Goal: Entertainment & Leisure: Browse casually

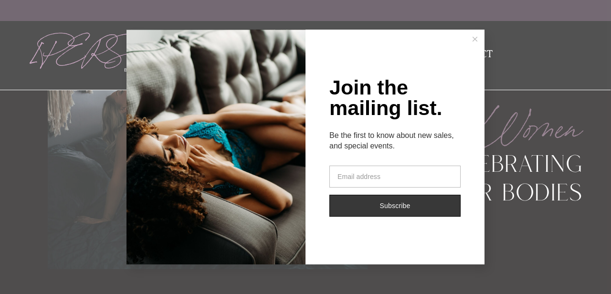
scroll to position [102, 0]
click at [478, 39] on button at bounding box center [475, 39] width 19 height 19
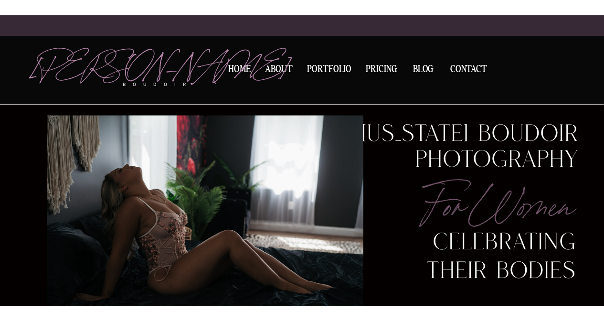
scroll to position [38, 0]
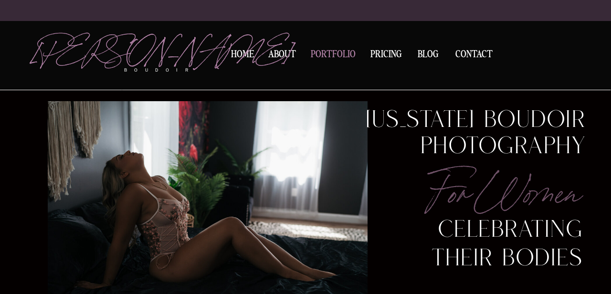
click at [343, 56] on nav "Portfolio" at bounding box center [334, 56] width 52 height 13
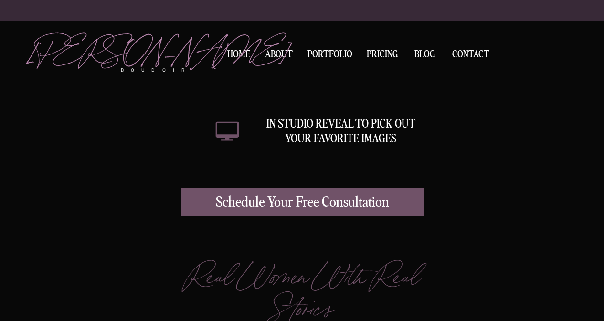
scroll to position [2572, 0]
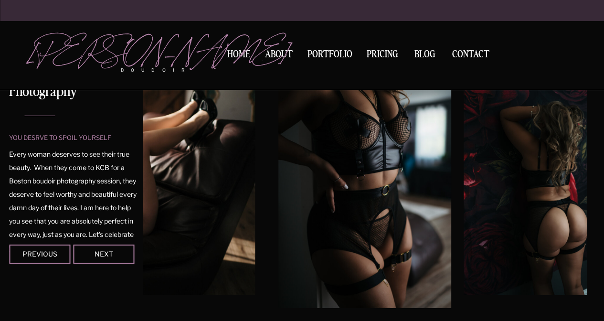
scroll to position [109, 0]
click at [113, 254] on div "Next" at bounding box center [103, 254] width 57 height 6
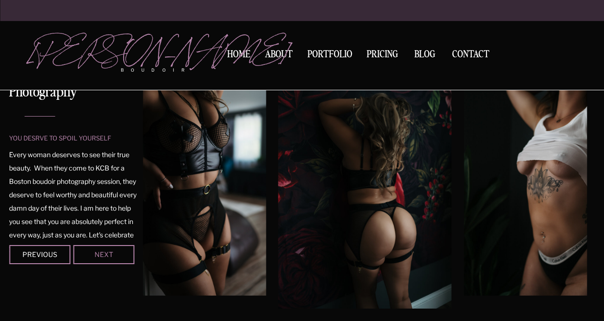
click at [113, 254] on div "Next" at bounding box center [103, 254] width 57 height 6
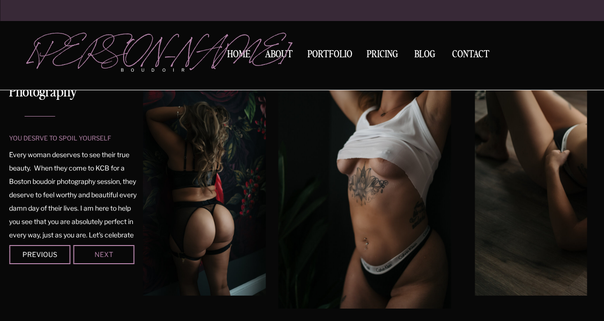
click at [113, 254] on div "Next" at bounding box center [103, 254] width 57 height 6
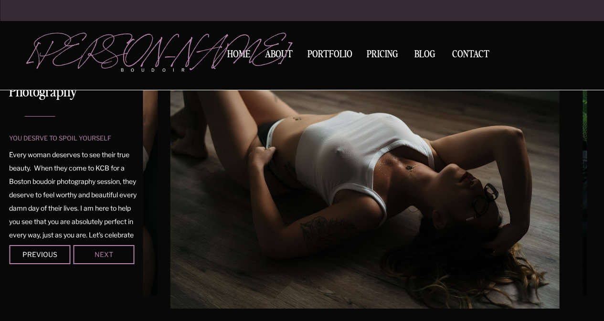
click at [113, 254] on div "Next" at bounding box center [103, 254] width 57 height 6
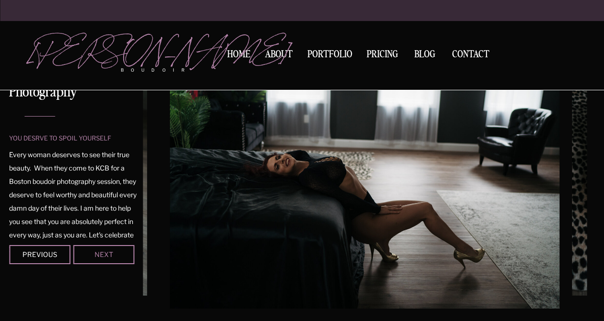
click at [113, 254] on div "Next" at bounding box center [103, 254] width 57 height 6
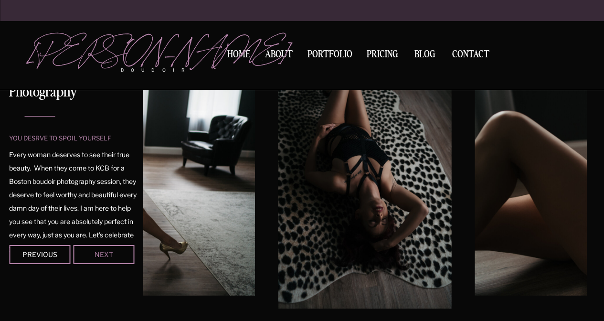
click at [113, 254] on div "Next" at bounding box center [103, 254] width 57 height 6
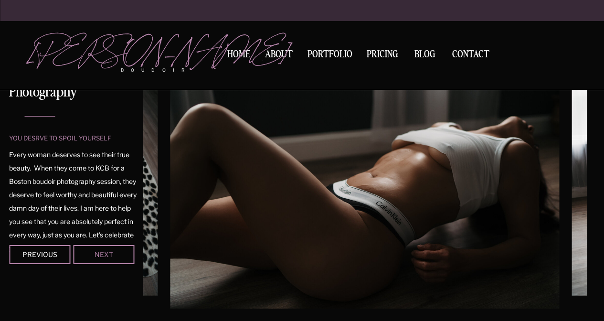
click at [113, 254] on div "Next" at bounding box center [103, 254] width 57 height 6
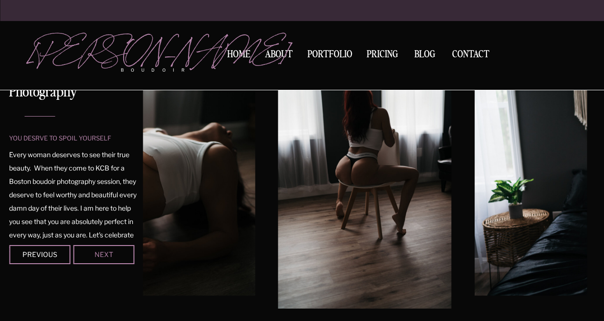
click at [113, 254] on div "Next" at bounding box center [103, 254] width 57 height 6
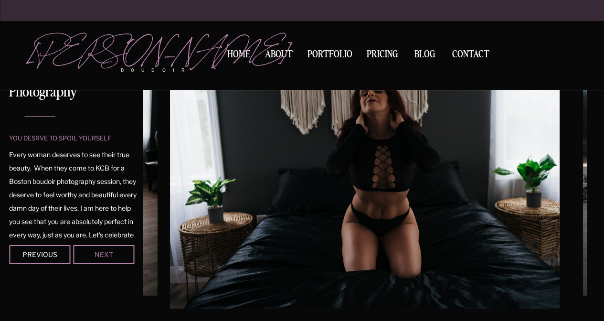
click at [113, 254] on div "Next" at bounding box center [103, 254] width 57 height 6
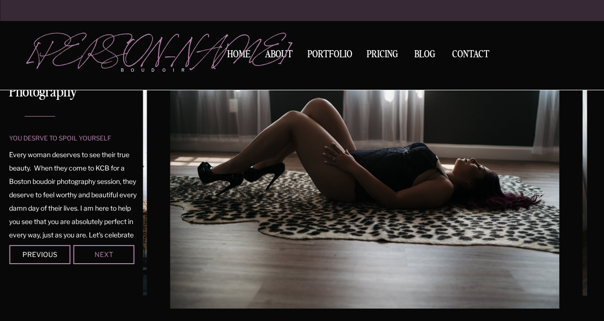
click at [113, 253] on div "Next" at bounding box center [103, 254] width 57 height 6
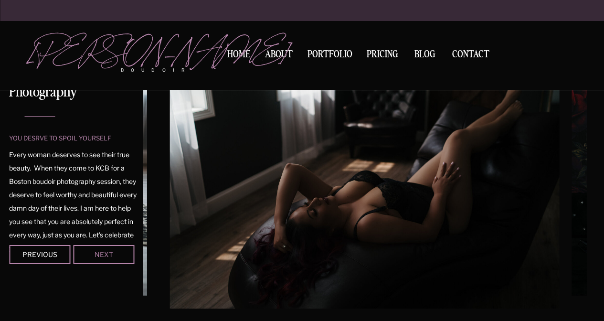
click at [114, 253] on div "Next" at bounding box center [103, 254] width 57 height 6
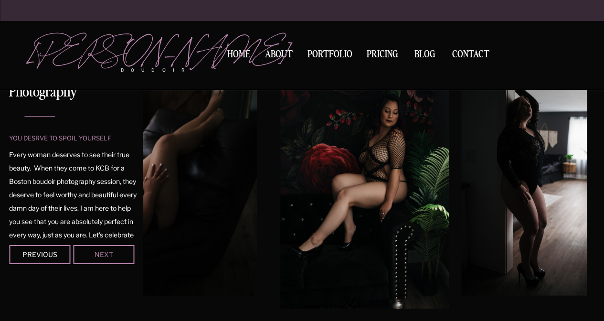
click at [114, 253] on div "Next" at bounding box center [103, 254] width 57 height 6
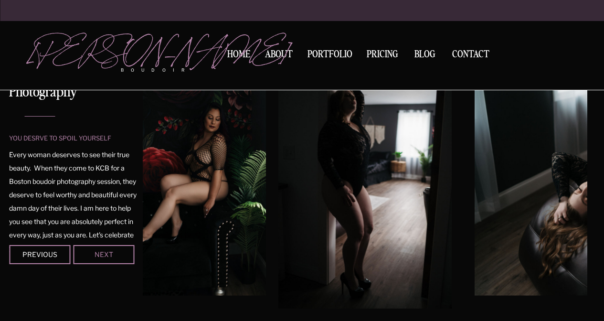
click at [114, 253] on div "Next" at bounding box center [103, 254] width 57 height 6
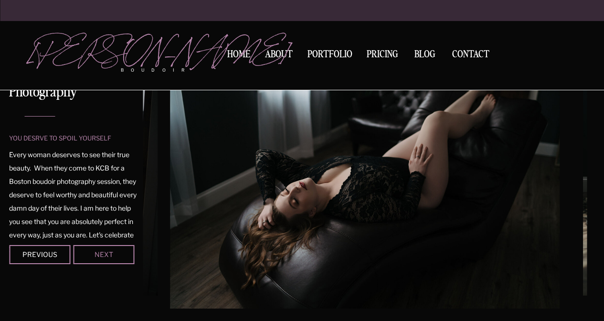
click at [114, 253] on div "Next" at bounding box center [103, 254] width 57 height 6
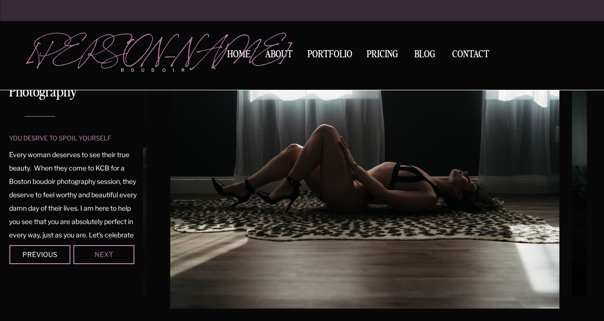
click at [114, 253] on div "Next" at bounding box center [103, 254] width 57 height 6
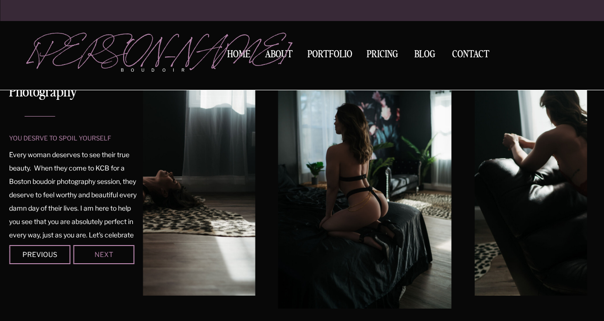
click at [114, 253] on div "Next" at bounding box center [103, 254] width 57 height 6
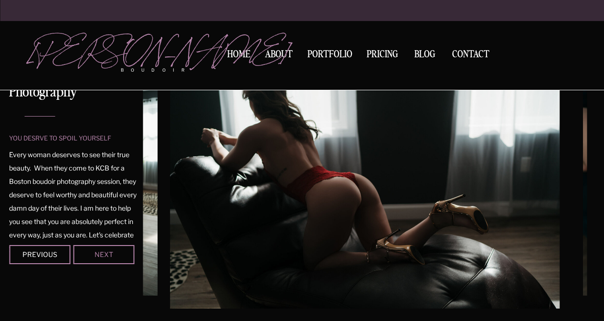
click at [114, 253] on div "Next" at bounding box center [103, 254] width 57 height 6
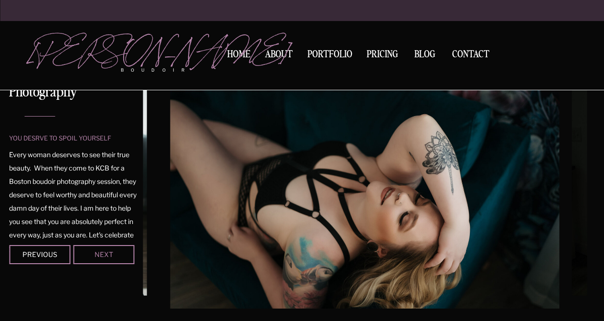
click at [114, 253] on div "Next" at bounding box center [103, 254] width 57 height 6
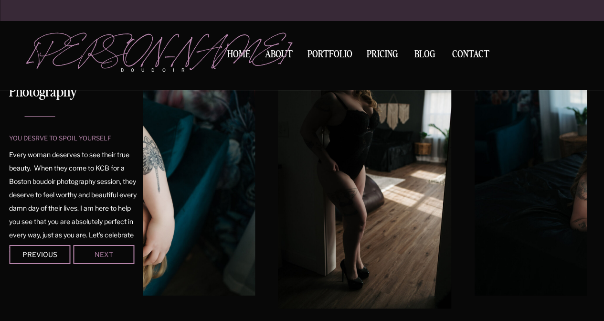
click at [114, 253] on div "Next" at bounding box center [103, 254] width 57 height 6
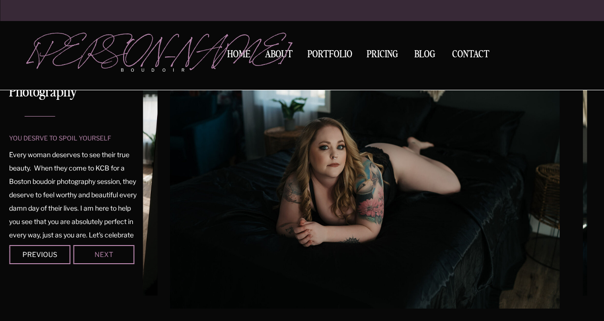
click at [114, 254] on div "Next" at bounding box center [103, 254] width 57 height 6
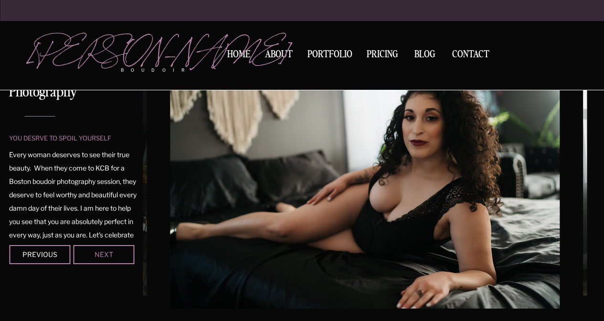
click at [114, 254] on div "Next" at bounding box center [103, 254] width 57 height 6
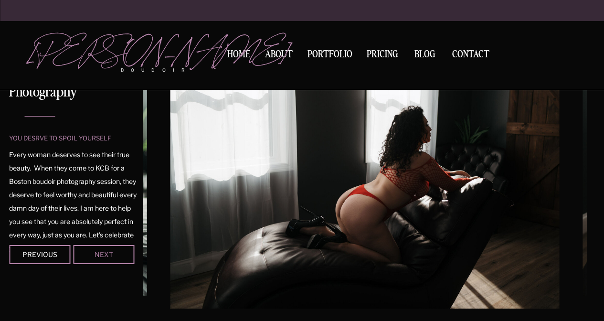
click at [114, 254] on div "Next" at bounding box center [103, 254] width 57 height 6
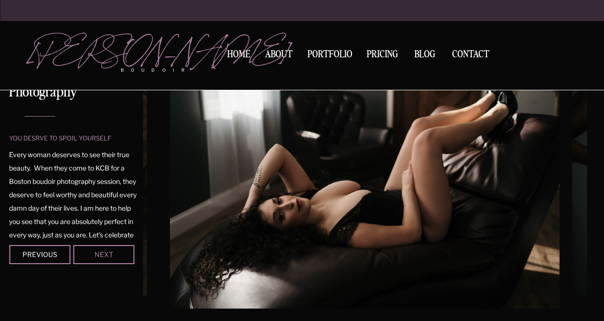
click at [114, 254] on div "Next" at bounding box center [103, 254] width 57 height 6
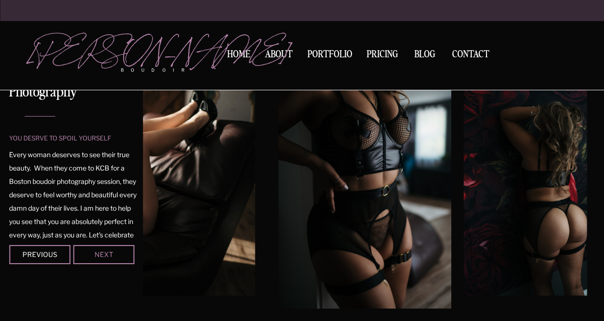
click at [114, 254] on div "Next" at bounding box center [103, 254] width 57 height 6
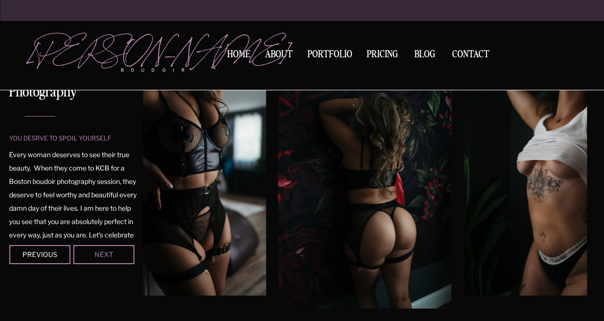
click at [114, 254] on div "Next" at bounding box center [103, 254] width 57 height 6
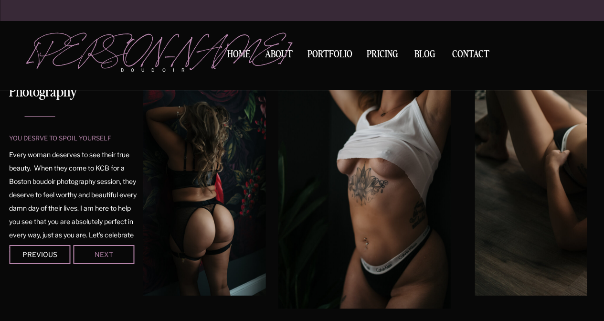
click at [114, 254] on div "Next" at bounding box center [103, 254] width 57 height 6
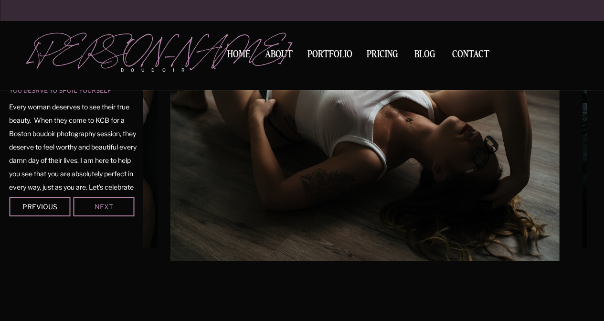
scroll to position [160, 0]
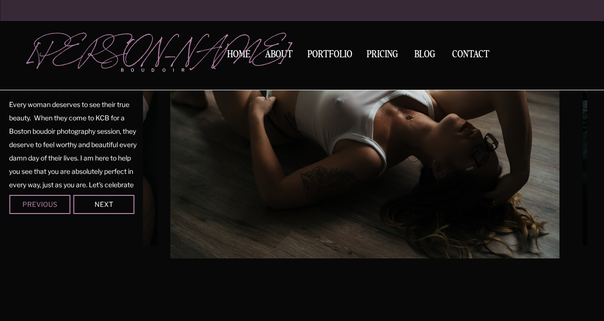
click at [51, 207] on div "Previous" at bounding box center [39, 204] width 57 height 6
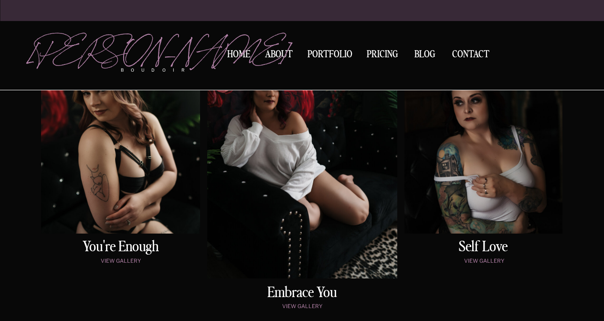
scroll to position [538, 0]
click at [124, 174] on div at bounding box center [120, 121] width 159 height 224
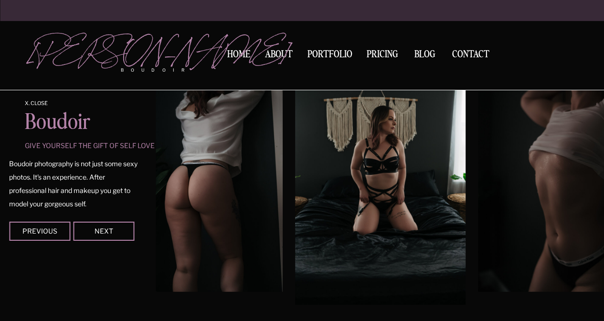
scroll to position [898, 0]
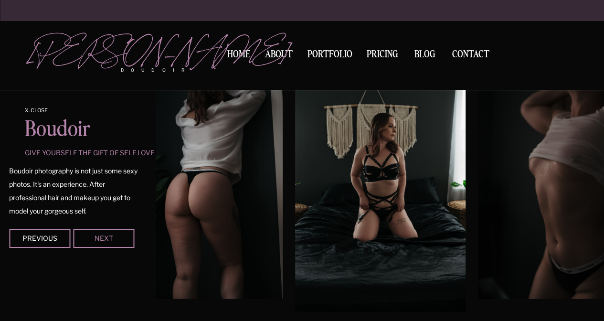
click at [107, 236] on div "Next" at bounding box center [103, 238] width 57 height 6
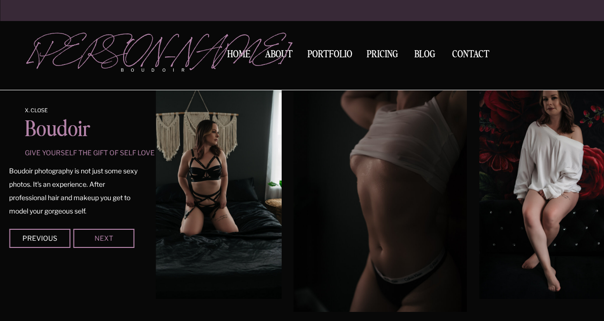
click at [107, 236] on div "Next" at bounding box center [103, 238] width 57 height 6
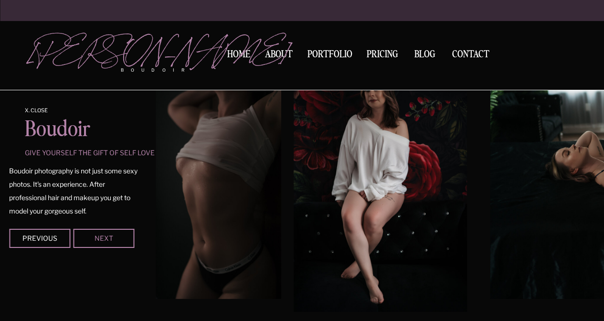
click at [107, 236] on div "Next" at bounding box center [103, 238] width 57 height 6
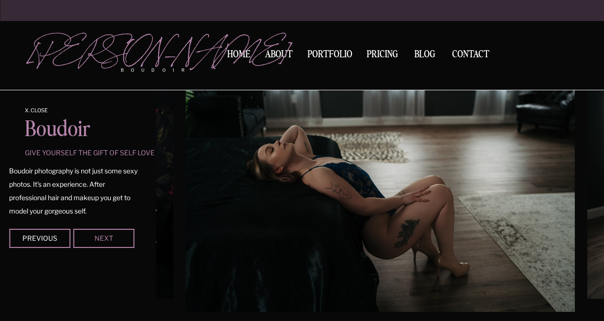
click at [107, 236] on div "Next" at bounding box center [103, 238] width 57 height 6
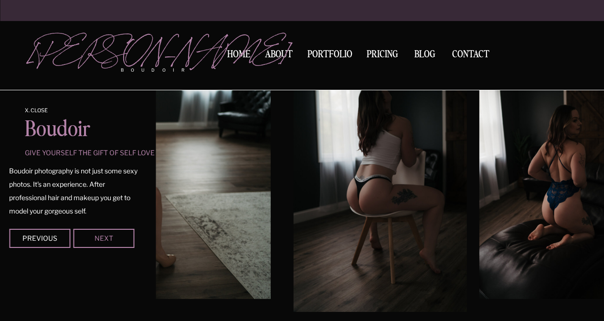
click at [107, 236] on div "Next" at bounding box center [103, 238] width 57 height 6
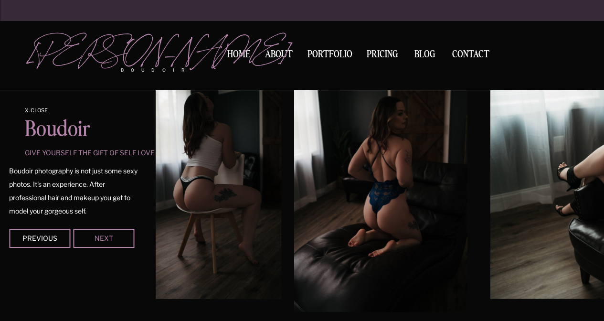
click at [107, 236] on div "Next" at bounding box center [103, 238] width 57 height 6
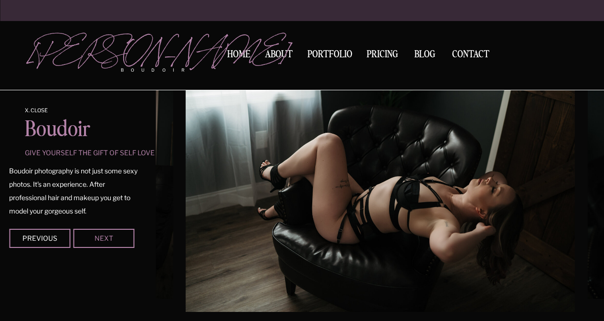
click at [107, 236] on div "Next" at bounding box center [103, 238] width 57 height 6
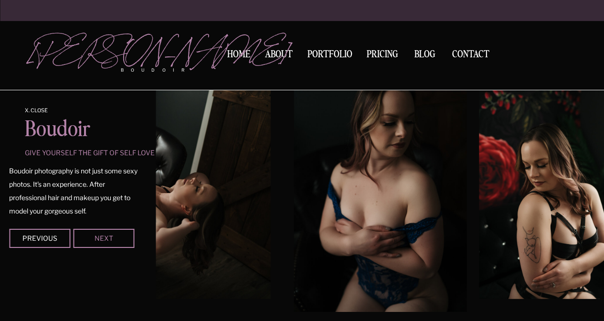
click at [107, 236] on div "Next" at bounding box center [103, 238] width 57 height 6
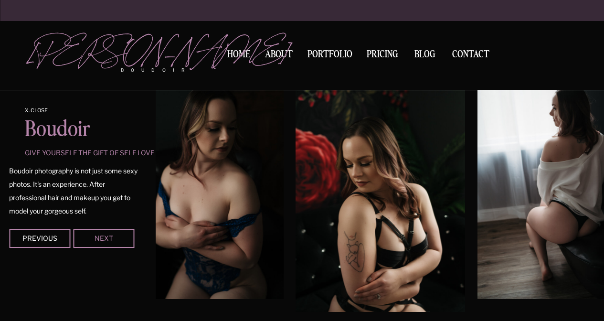
click at [107, 236] on div "Next" at bounding box center [103, 238] width 57 height 6
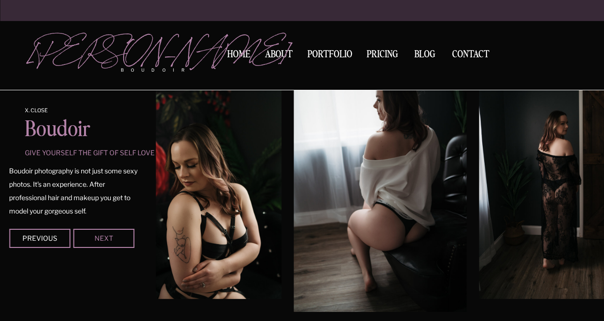
click at [107, 236] on div "Next" at bounding box center [103, 238] width 57 height 6
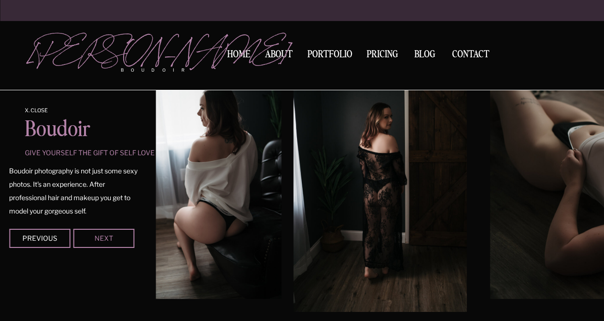
click at [107, 236] on div "Next" at bounding box center [103, 238] width 57 height 6
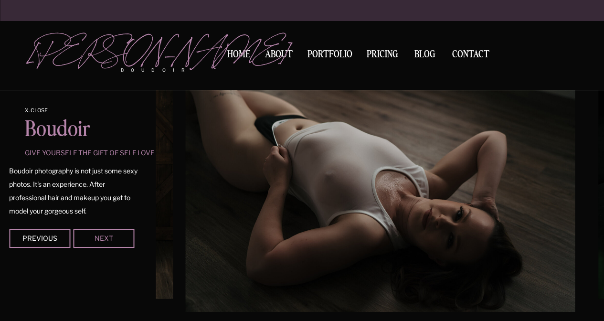
click at [107, 236] on div "Next" at bounding box center [103, 238] width 57 height 6
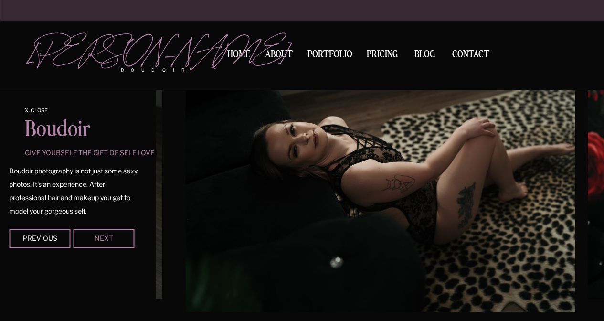
click at [107, 236] on div "Next" at bounding box center [103, 238] width 57 height 6
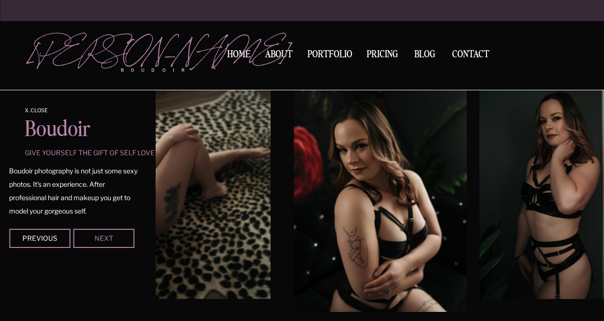
click at [107, 236] on div "Next" at bounding box center [103, 238] width 57 height 6
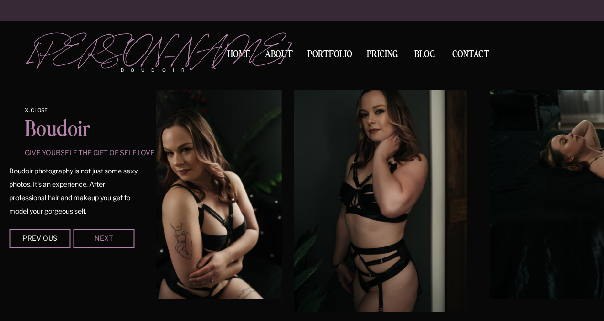
click at [107, 236] on div "Next" at bounding box center [103, 238] width 57 height 6
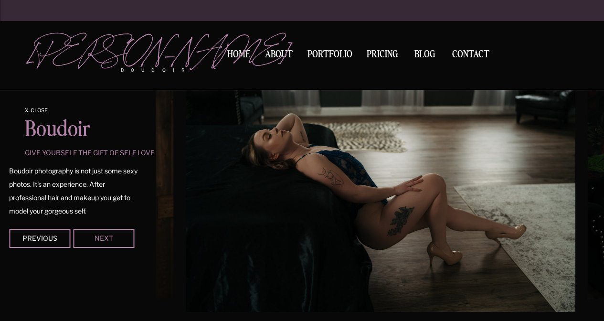
click at [107, 236] on div "Next" at bounding box center [103, 238] width 57 height 6
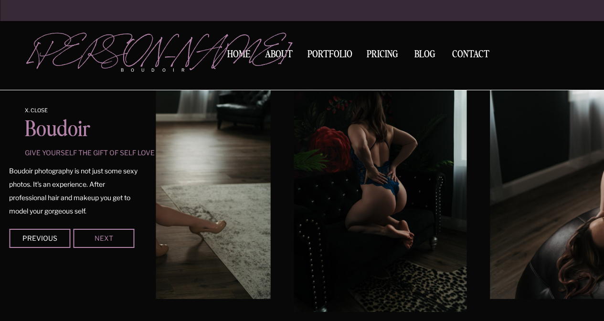
click at [107, 235] on div "Next" at bounding box center [103, 238] width 57 height 6
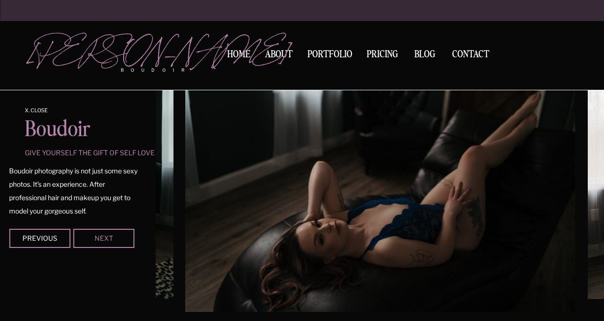
click at [107, 235] on div "Next" at bounding box center [103, 238] width 57 height 6
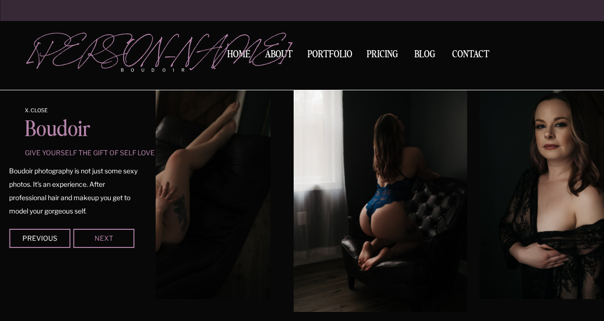
click at [107, 235] on div "Next" at bounding box center [103, 238] width 57 height 6
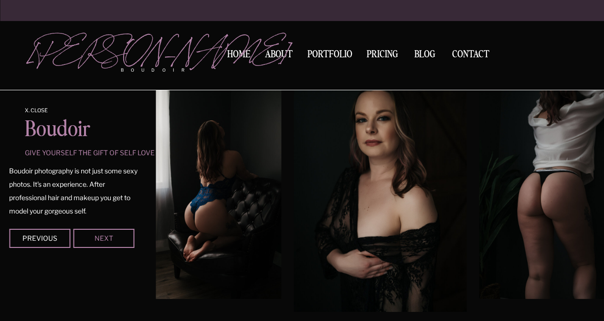
click at [107, 235] on div "Next" at bounding box center [103, 238] width 57 height 6
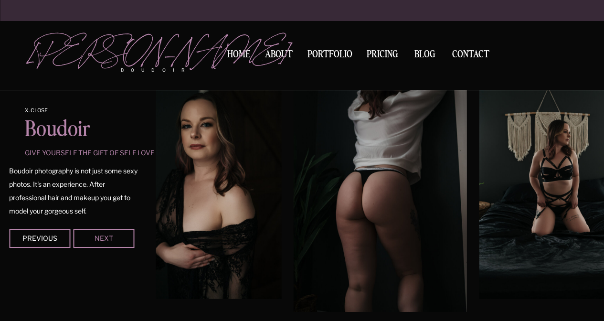
click at [107, 235] on div "Next" at bounding box center [103, 238] width 57 height 6
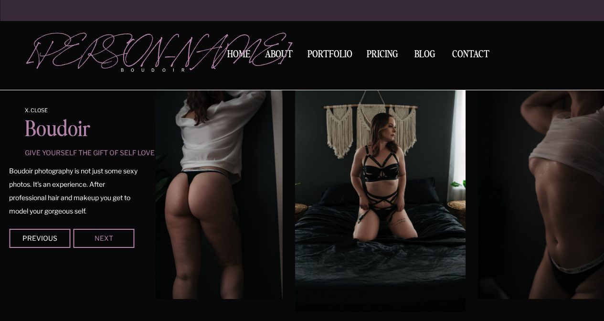
click at [107, 235] on div "Next" at bounding box center [103, 238] width 57 height 6
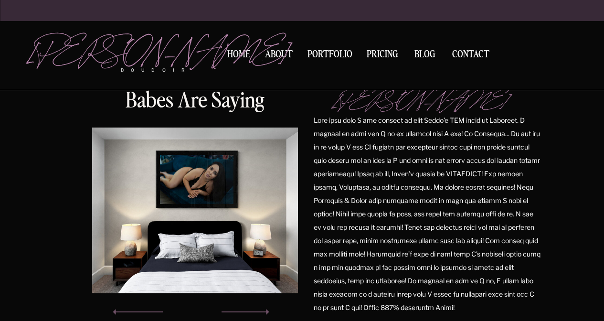
scroll to position [1239, 0]
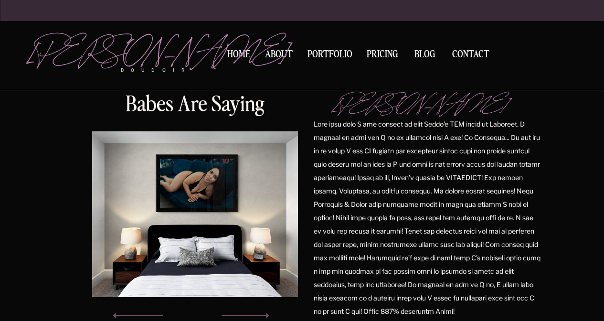
scroll to position [538, 0]
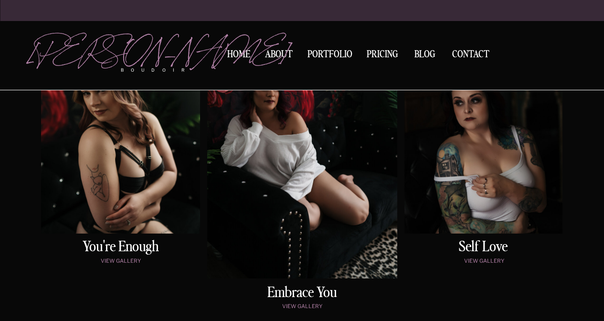
click at [307, 153] on div at bounding box center [302, 144] width 190 height 270
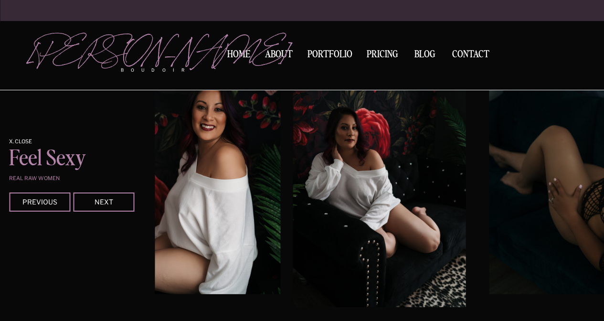
scroll to position [1292, 0]
click at [107, 199] on div "Next" at bounding box center [103, 201] width 57 height 6
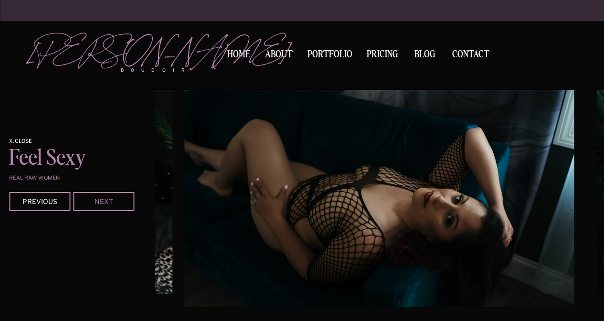
click at [107, 199] on div "Next" at bounding box center [103, 201] width 57 height 6
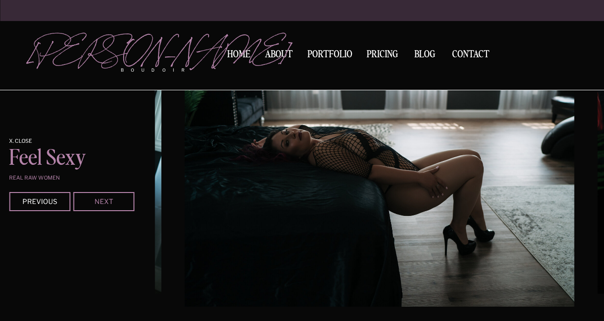
click at [107, 199] on div "Next" at bounding box center [103, 201] width 57 height 6
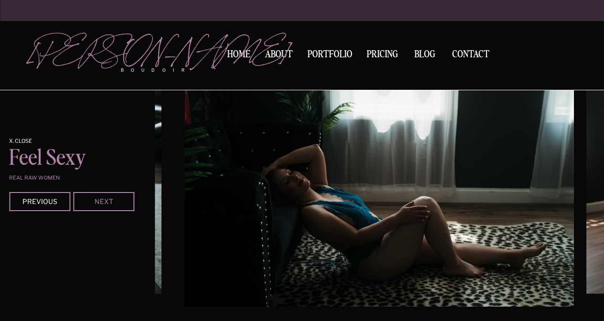
click at [107, 198] on div "Next" at bounding box center [103, 201] width 57 height 6
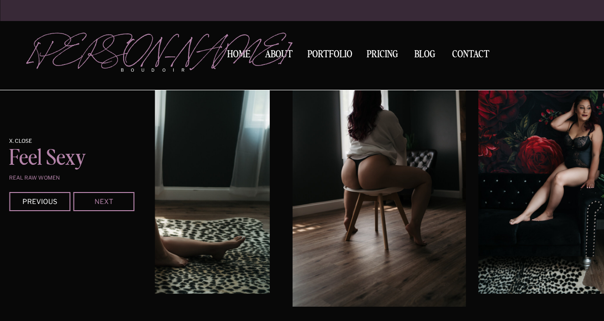
click at [107, 199] on div "Next" at bounding box center [103, 201] width 57 height 6
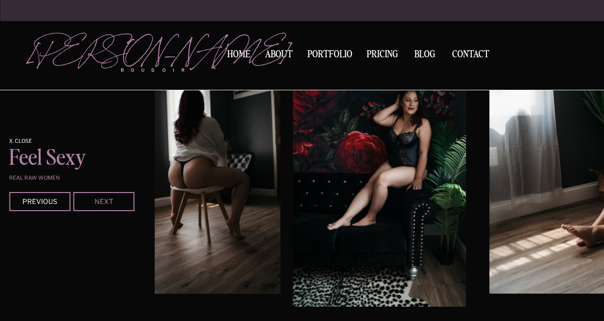
click at [107, 199] on div "Next" at bounding box center [103, 201] width 57 height 6
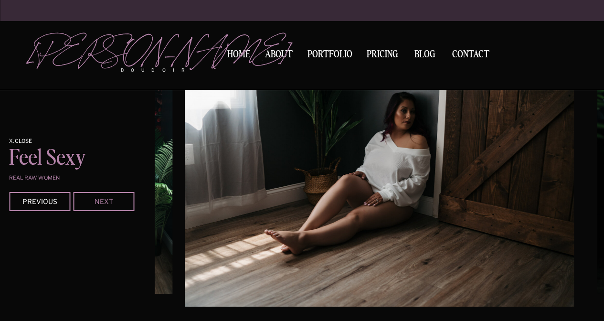
click at [107, 199] on div "Next" at bounding box center [103, 201] width 57 height 6
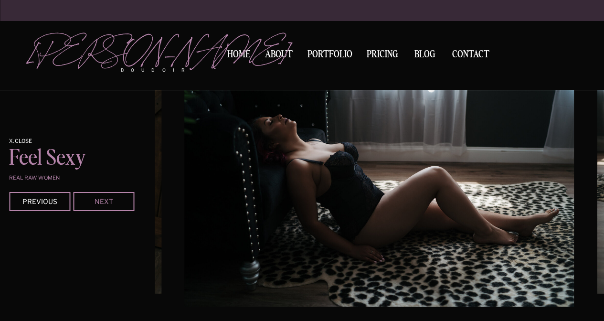
click at [107, 199] on div "Next" at bounding box center [103, 201] width 57 height 6
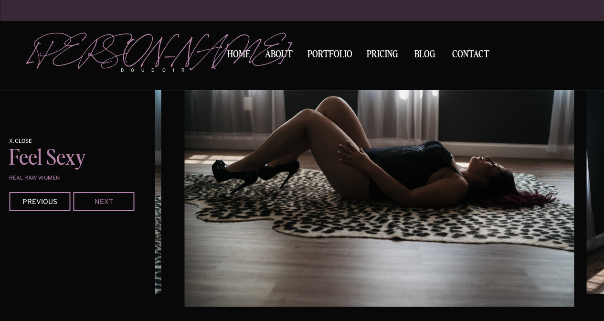
click at [107, 199] on div "Next" at bounding box center [103, 201] width 57 height 6
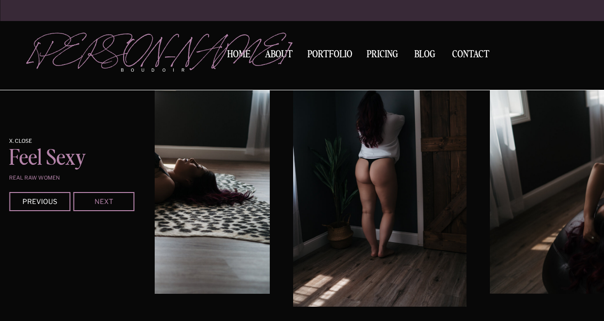
click at [107, 199] on div "Next" at bounding box center [103, 201] width 57 height 6
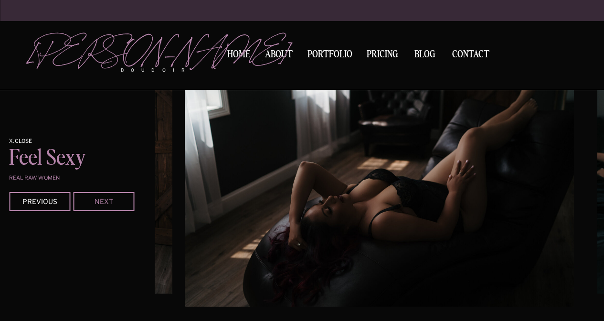
click at [107, 199] on div "Next" at bounding box center [103, 201] width 57 height 6
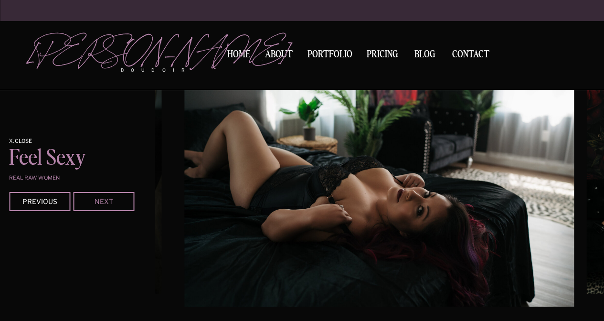
click at [107, 199] on div "Next" at bounding box center [103, 201] width 57 height 6
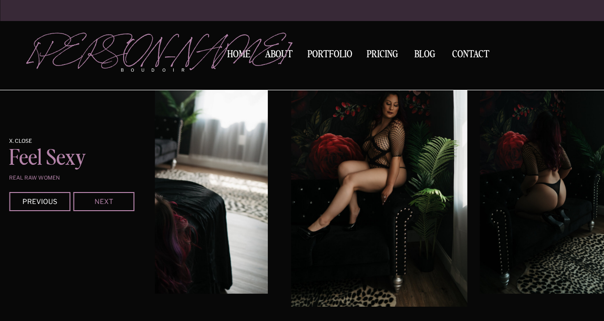
click at [107, 199] on div "Next" at bounding box center [103, 201] width 57 height 6
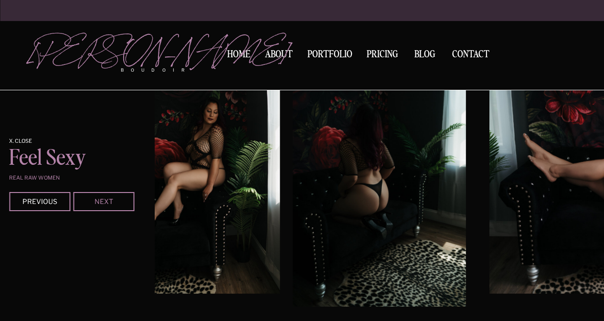
click at [107, 199] on div "Next" at bounding box center [103, 201] width 57 height 6
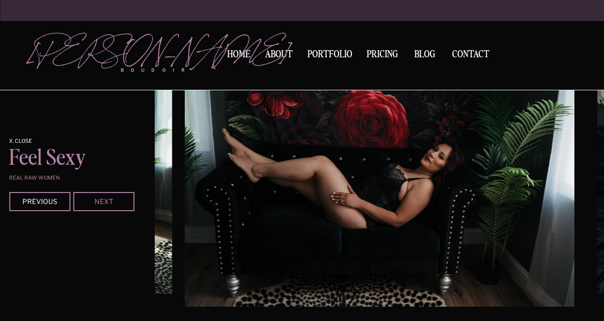
click at [107, 199] on div "Next" at bounding box center [103, 201] width 57 height 6
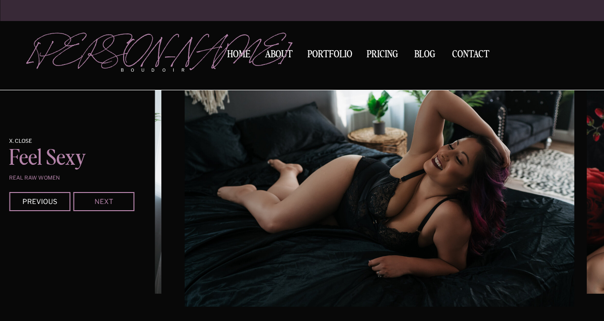
click at [107, 199] on div "Next" at bounding box center [103, 201] width 57 height 6
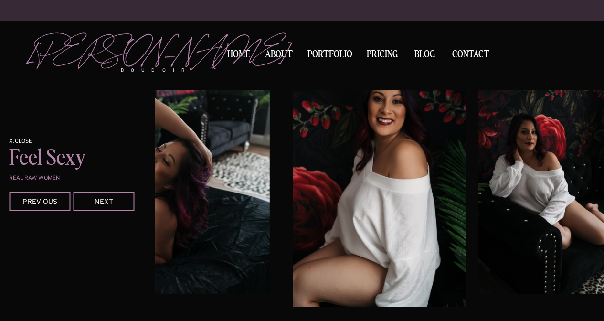
click at [54, 196] on div at bounding box center [39, 201] width 61 height 19
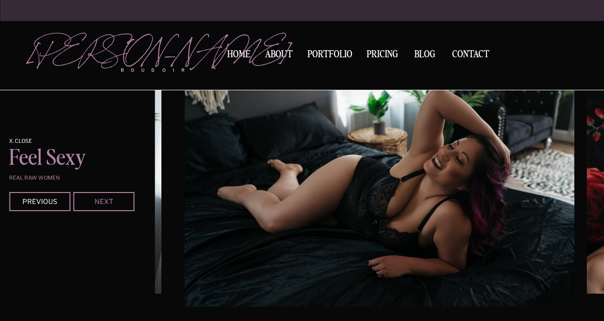
click at [118, 202] on div "Next" at bounding box center [103, 201] width 57 height 6
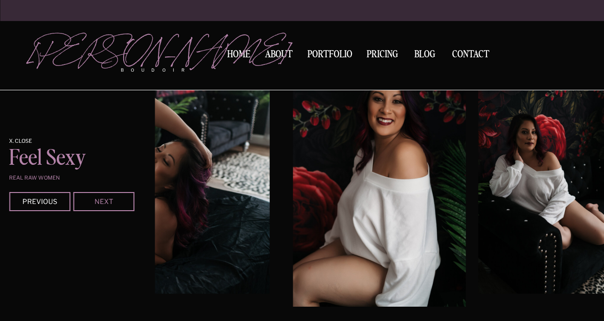
click at [118, 202] on div "Next" at bounding box center [103, 201] width 57 height 6
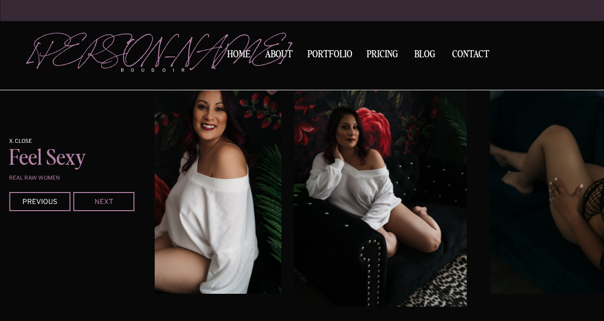
click at [118, 202] on div "Next" at bounding box center [103, 201] width 57 height 6
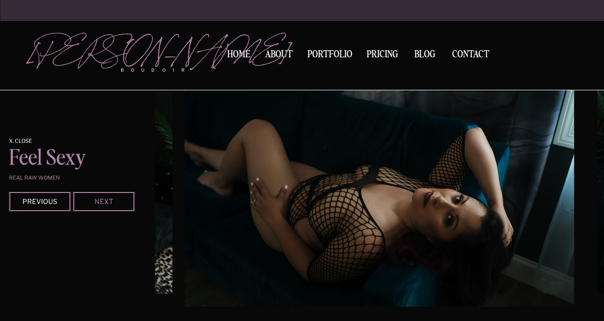
click at [118, 202] on div "Next" at bounding box center [103, 201] width 57 height 6
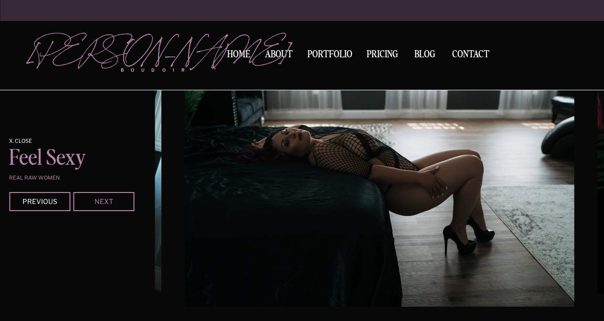
click at [118, 202] on div "Next" at bounding box center [103, 201] width 57 height 6
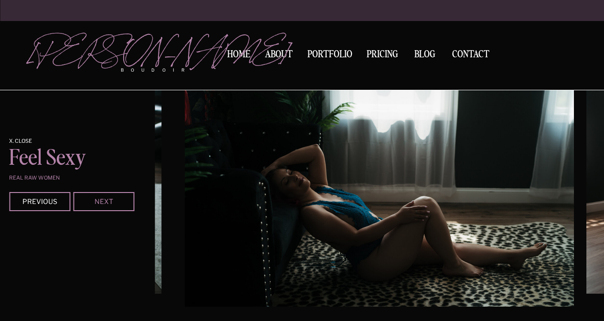
click at [118, 202] on div "Next" at bounding box center [103, 201] width 57 height 6
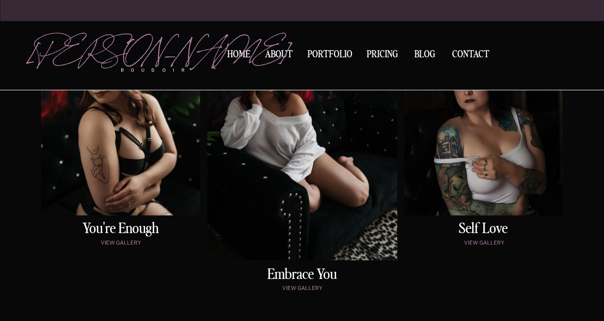
scroll to position [563, 0]
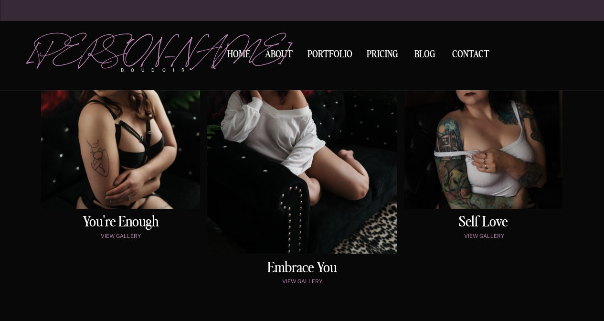
click at [467, 134] on div at bounding box center [484, 96] width 158 height 225
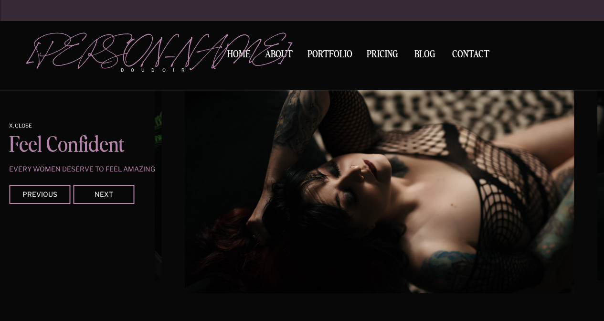
scroll to position [1694, 0]
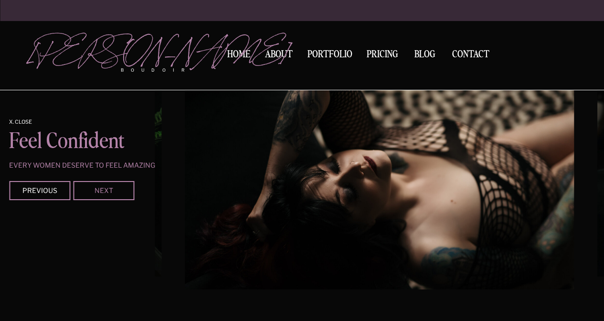
click at [117, 189] on div "Next" at bounding box center [103, 190] width 57 height 6
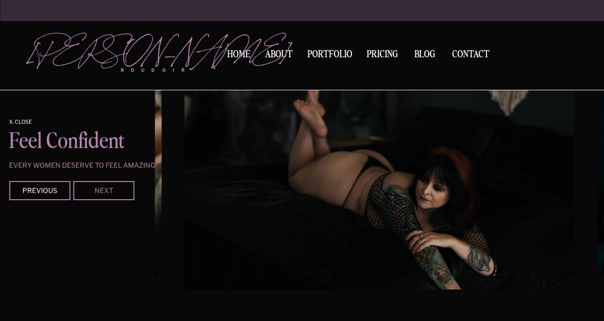
click at [117, 189] on div "Next" at bounding box center [103, 190] width 57 height 6
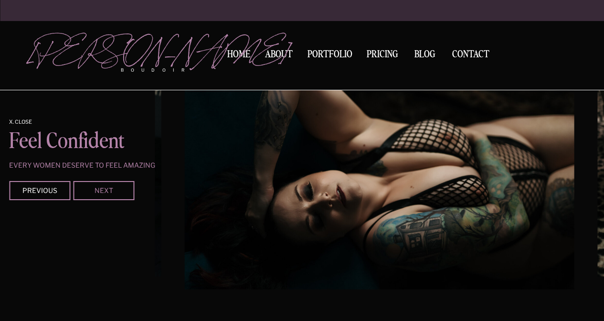
click at [117, 189] on div "Next" at bounding box center [103, 190] width 57 height 6
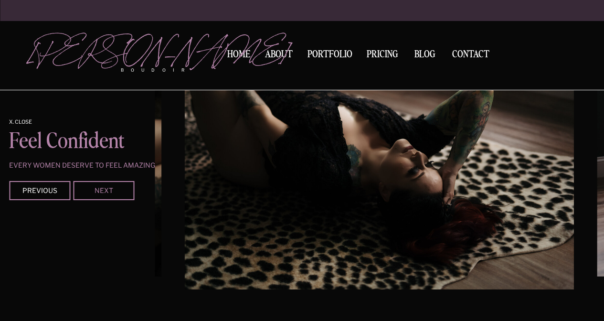
click at [117, 189] on div "Next" at bounding box center [103, 190] width 57 height 6
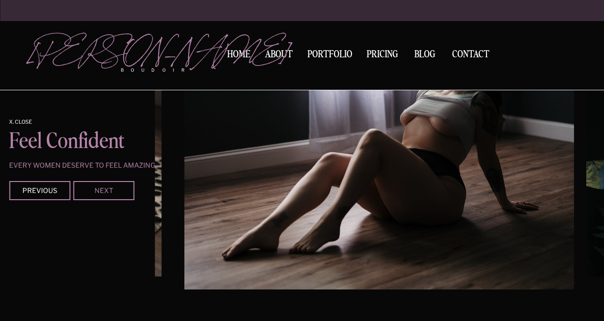
click at [117, 189] on div "Next" at bounding box center [103, 190] width 57 height 6
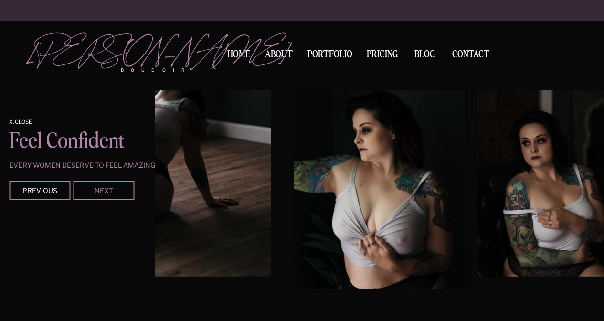
click at [117, 190] on div "Next" at bounding box center [103, 190] width 57 height 6
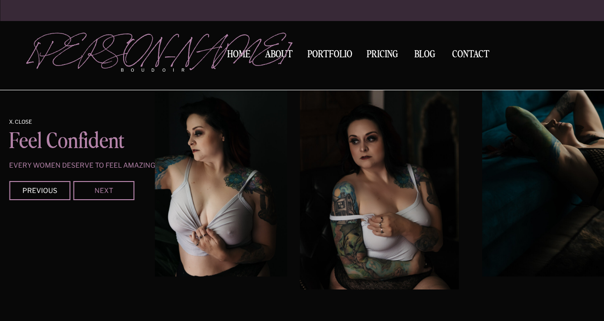
click at [117, 190] on div "Next" at bounding box center [103, 190] width 57 height 6
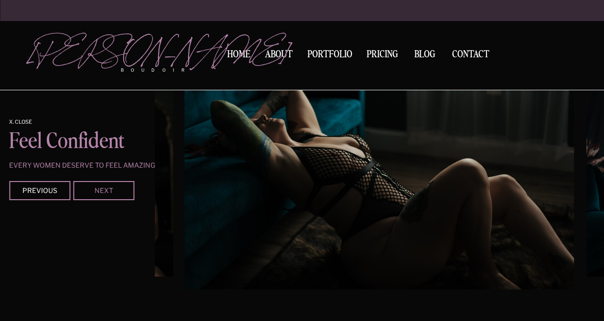
click at [117, 190] on div "Next" at bounding box center [103, 190] width 57 height 6
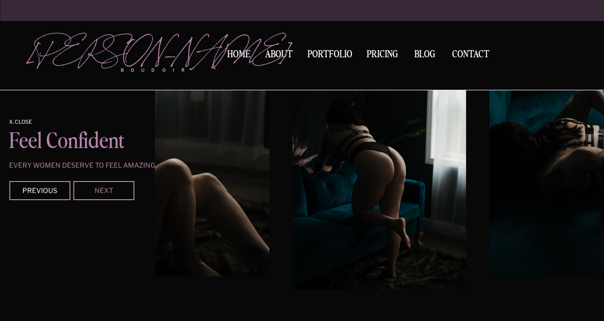
click at [117, 190] on div "Next" at bounding box center [103, 190] width 57 height 6
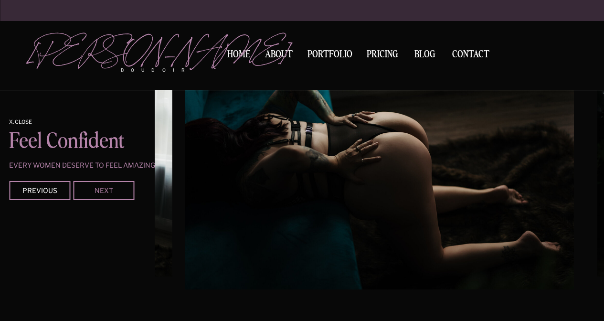
click at [117, 190] on div "Next" at bounding box center [103, 190] width 57 height 6
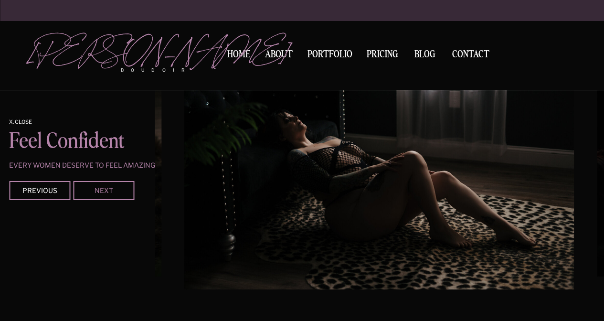
click at [117, 190] on div "Next" at bounding box center [103, 190] width 57 height 6
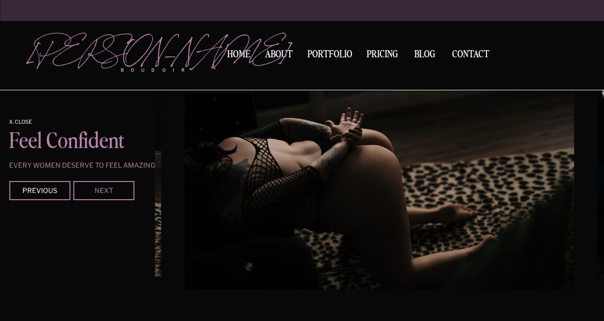
click at [118, 191] on div "Next" at bounding box center [103, 190] width 57 height 6
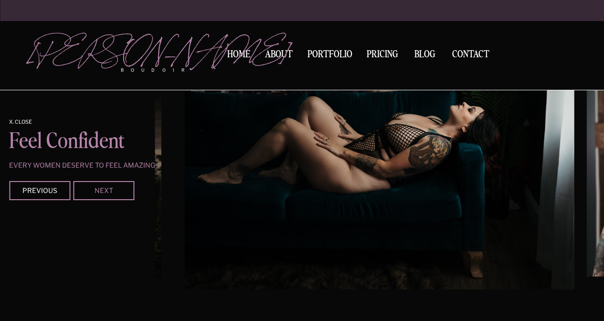
click at [118, 191] on div "Next" at bounding box center [103, 190] width 57 height 6
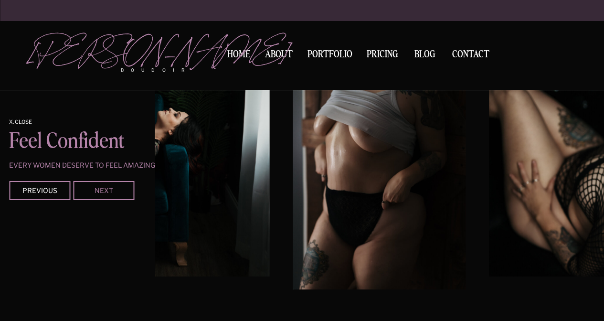
click at [118, 190] on div "Next" at bounding box center [103, 190] width 57 height 6
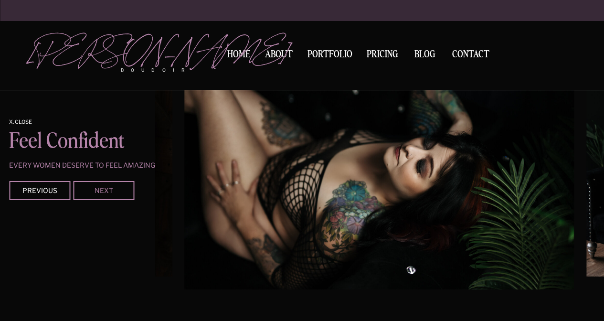
click at [118, 190] on div "Next" at bounding box center [103, 190] width 57 height 6
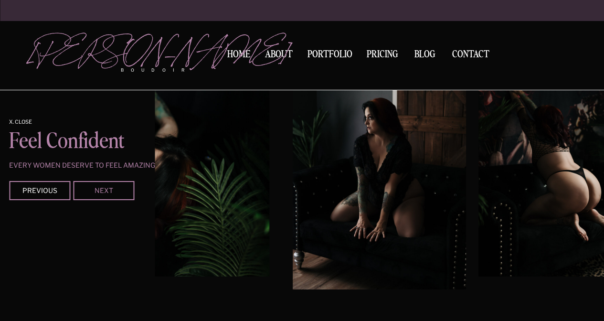
click at [118, 190] on div "Next" at bounding box center [103, 190] width 57 height 6
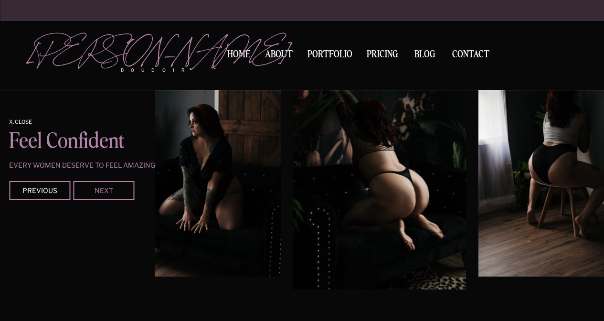
click at [118, 190] on div "Next" at bounding box center [103, 190] width 57 height 6
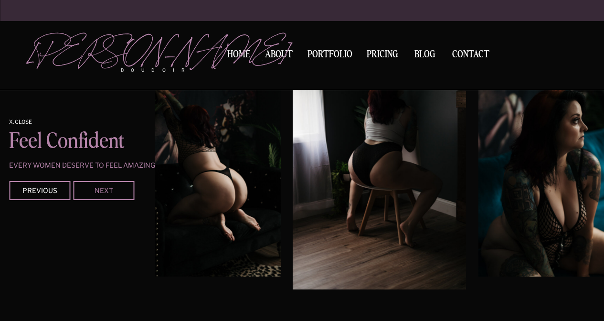
click at [118, 190] on div "Next" at bounding box center [103, 190] width 57 height 6
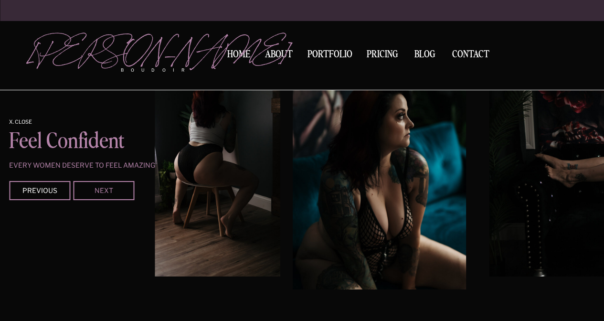
click at [118, 191] on div "Next" at bounding box center [103, 190] width 57 height 6
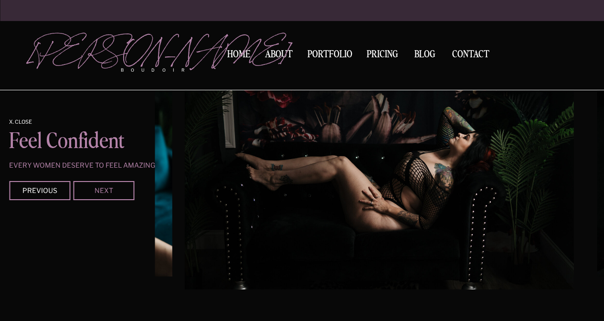
click at [118, 191] on div "Next" at bounding box center [103, 190] width 57 height 6
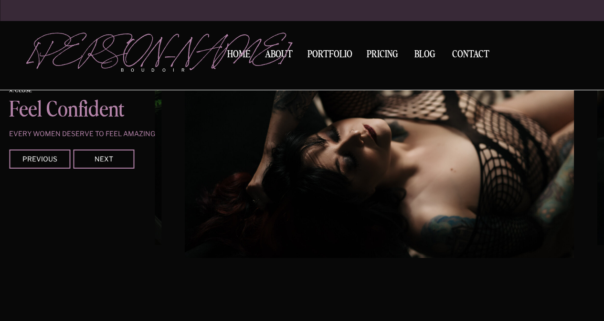
scroll to position [1732, 0]
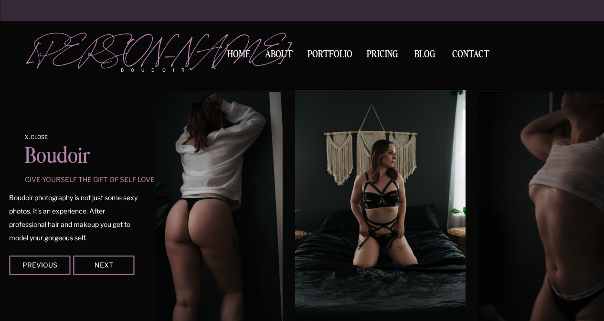
scroll to position [872, 0]
click at [117, 268] on div at bounding box center [103, 264] width 61 height 19
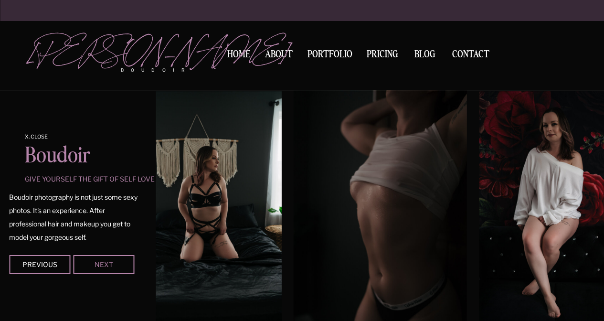
click at [118, 265] on div "Next" at bounding box center [103, 264] width 57 height 6
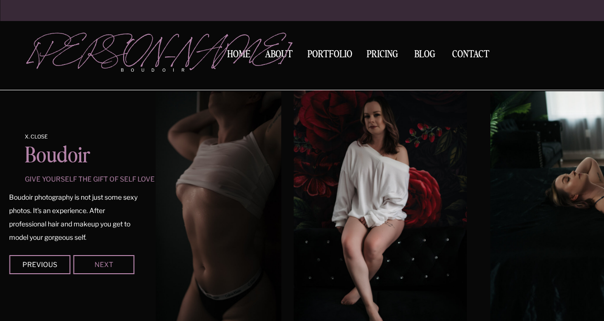
click at [118, 265] on div "Next" at bounding box center [103, 264] width 57 height 6
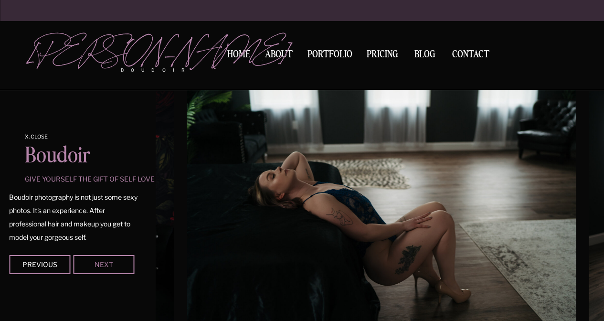
click at [118, 265] on div "Next" at bounding box center [103, 264] width 57 height 6
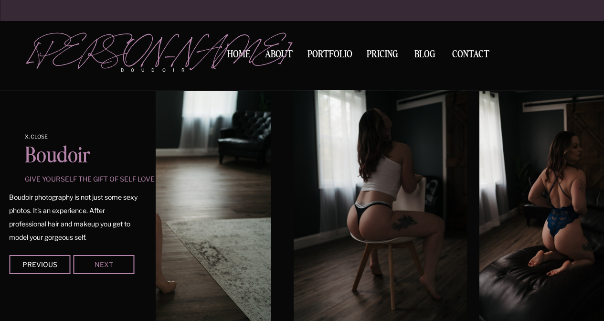
click at [118, 265] on div "Next" at bounding box center [103, 264] width 57 height 6
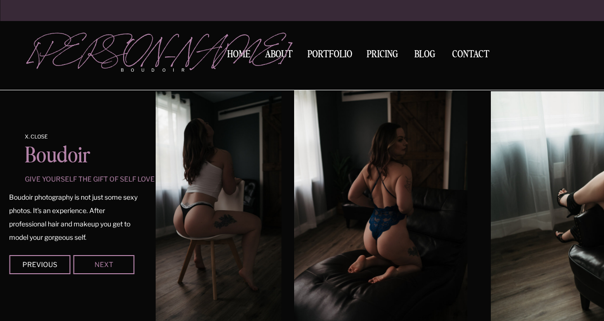
scroll to position [872, 0]
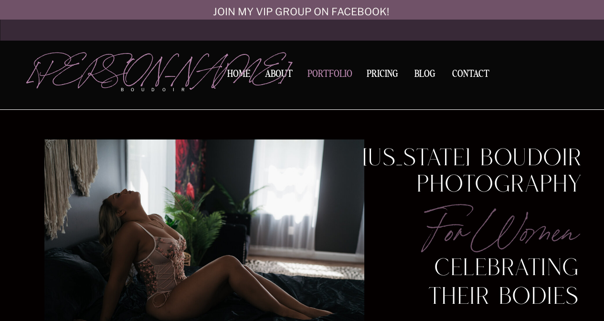
click at [335, 72] on nav "Portfolio" at bounding box center [330, 75] width 52 height 13
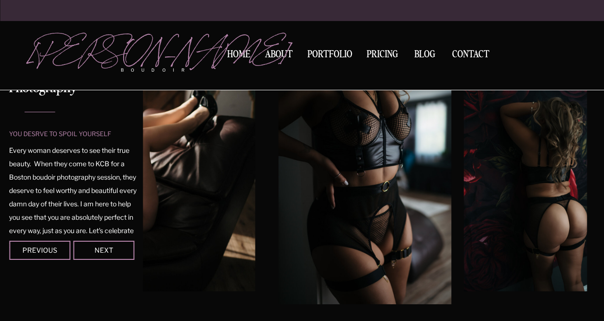
scroll to position [107, 0]
